Goal: Communication & Community: Answer question/provide support

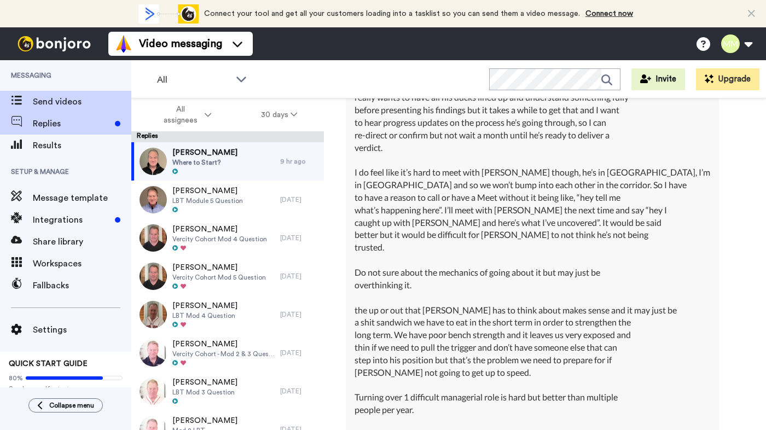
scroll to position [585, 0]
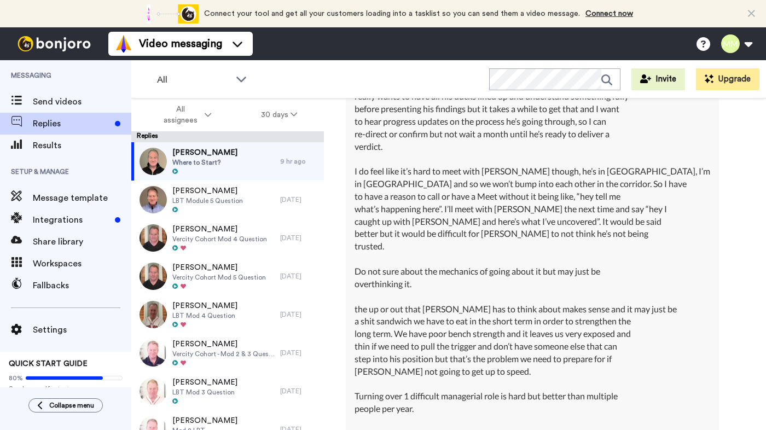
type textarea "x"
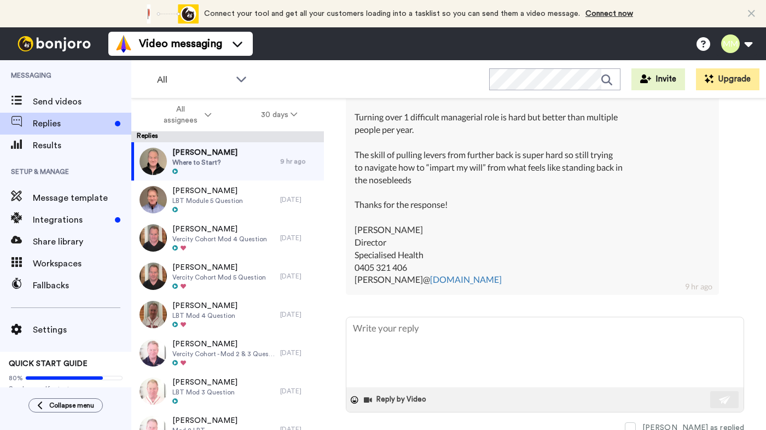
scroll to position [867, 0]
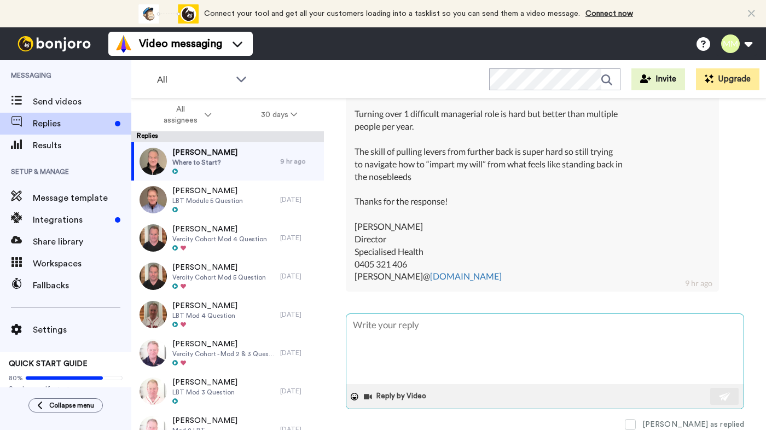
paste textarea "You'll no doubt get the hang of this, [PERSON_NAME], because I think you know e…"
type textarea "You'll no doubt get the hang of this, [PERSON_NAME], because I think you know e…"
type textarea "x"
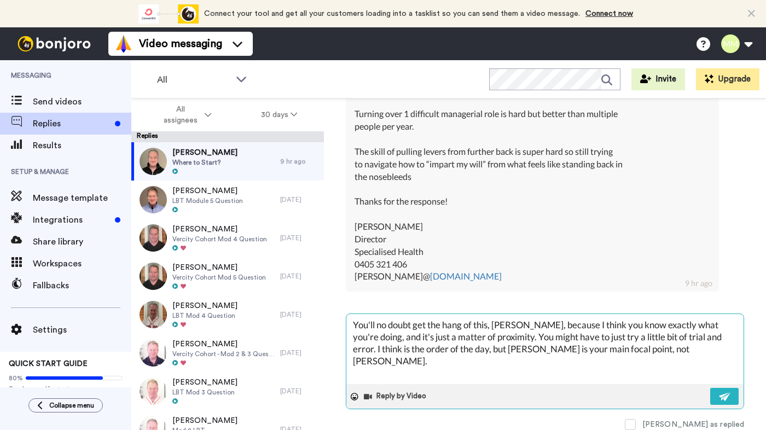
click at [488, 337] on textarea "You'll no doubt get the hang of this, Brad, because I think you know exactly wh…" at bounding box center [544, 349] width 397 height 70
type textarea "You'll no doubt get the hang of this, Brad, because I think you know exactly wh…"
type textarea "x"
type textarea "You'll no doubt get the hang of this, Brad, because I think you know exactly wh…"
type textarea "x"
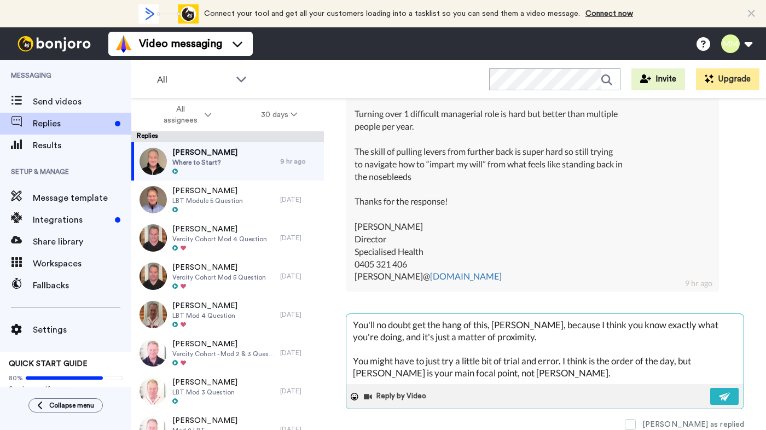
click at [564, 362] on textarea "You'll no doubt get the hang of this, Brad, because I think you know exactly wh…" at bounding box center [544, 349] width 397 height 70
type textarea "You'll no doubt get the hang of this, Brad, because I think you know exactly wh…"
type textarea "x"
type textarea "You'll no doubt get the hang of this, Brad, because I think you know exactly wh…"
type textarea "x"
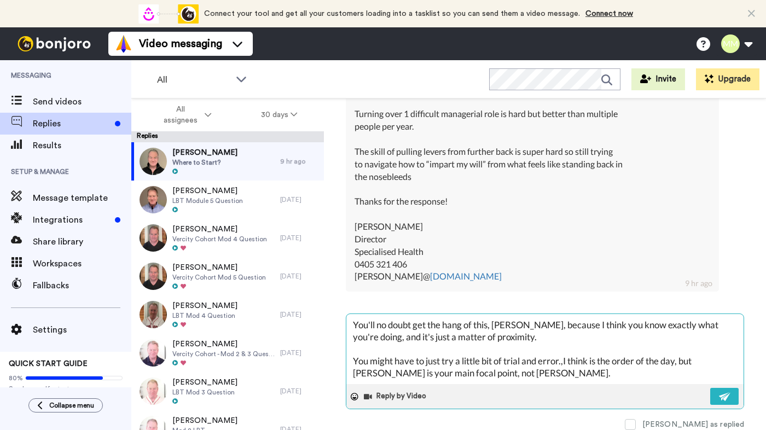
type textarea "You'll no doubt get the hang of this, Brad, because I think you know exactly wh…"
type textarea "x"
type textarea "You'll no doubt get the hang of this, Brad, because I think you know exactly wh…"
type textarea "x"
type textarea "You'll no doubt get the hang of this, Brad, because I think you know exactly wh…"
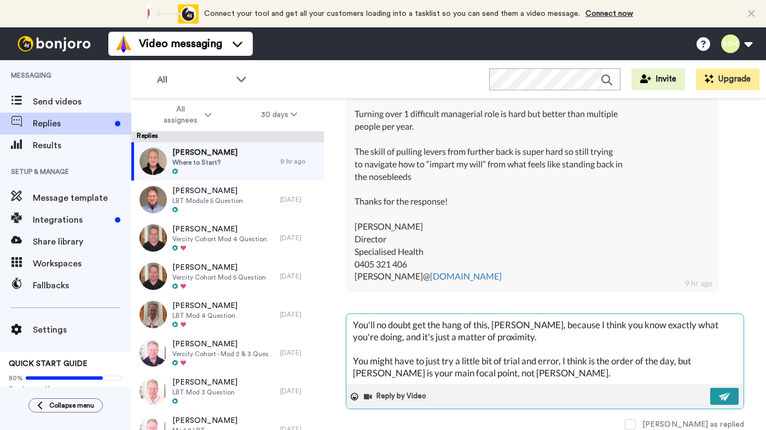
click at [726, 398] on img at bounding box center [725, 396] width 12 height 9
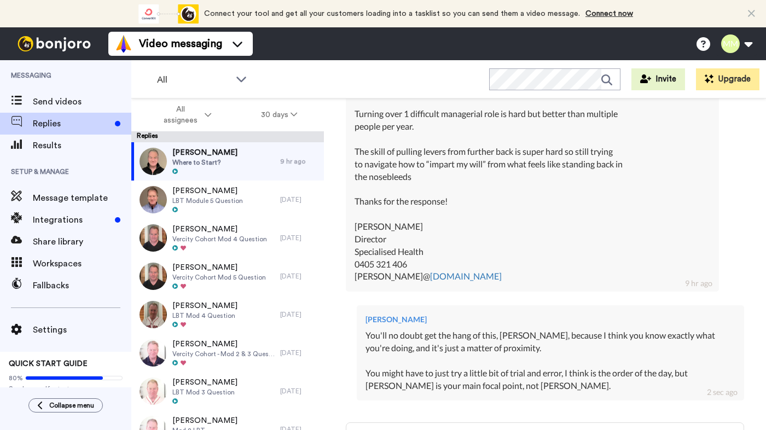
type textarea "x"
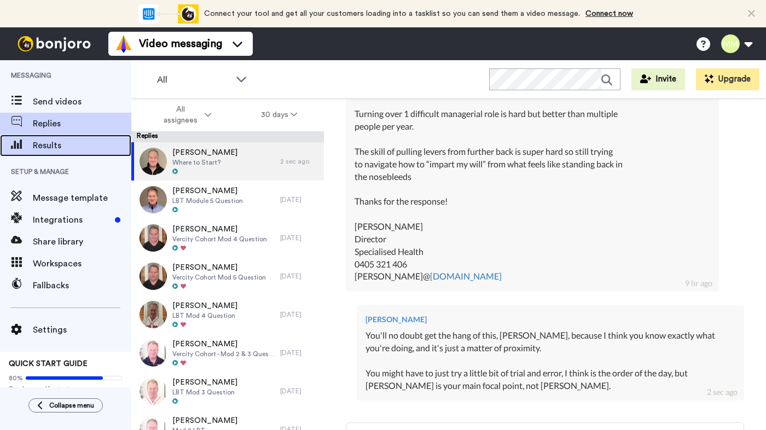
click at [66, 140] on span "Results" at bounding box center [82, 145] width 98 height 13
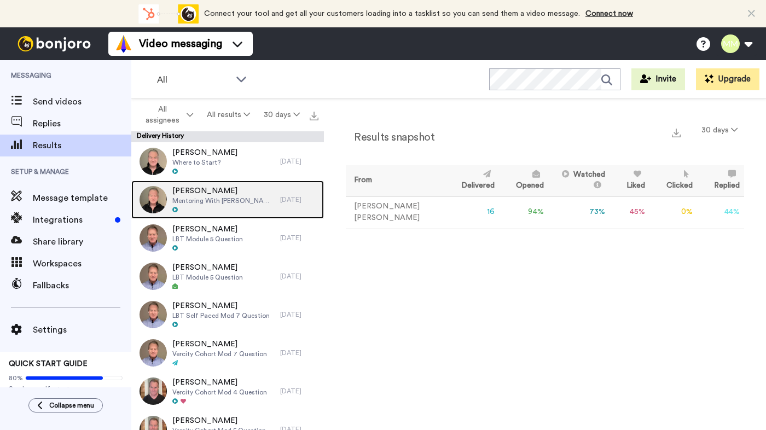
click at [207, 189] on span "[PERSON_NAME]" at bounding box center [223, 191] width 102 height 11
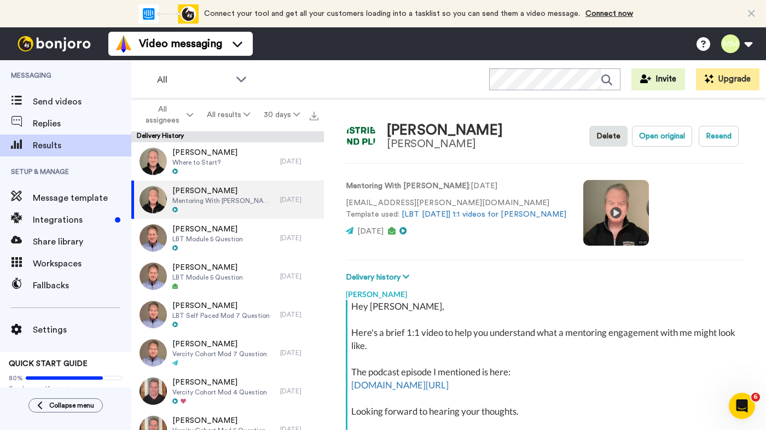
scroll to position [237, 0]
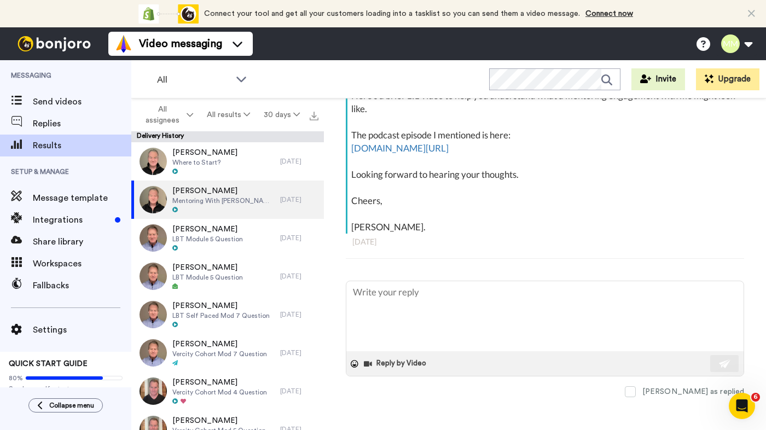
type textarea "x"
